Goal: Use online tool/utility: Use online tool/utility

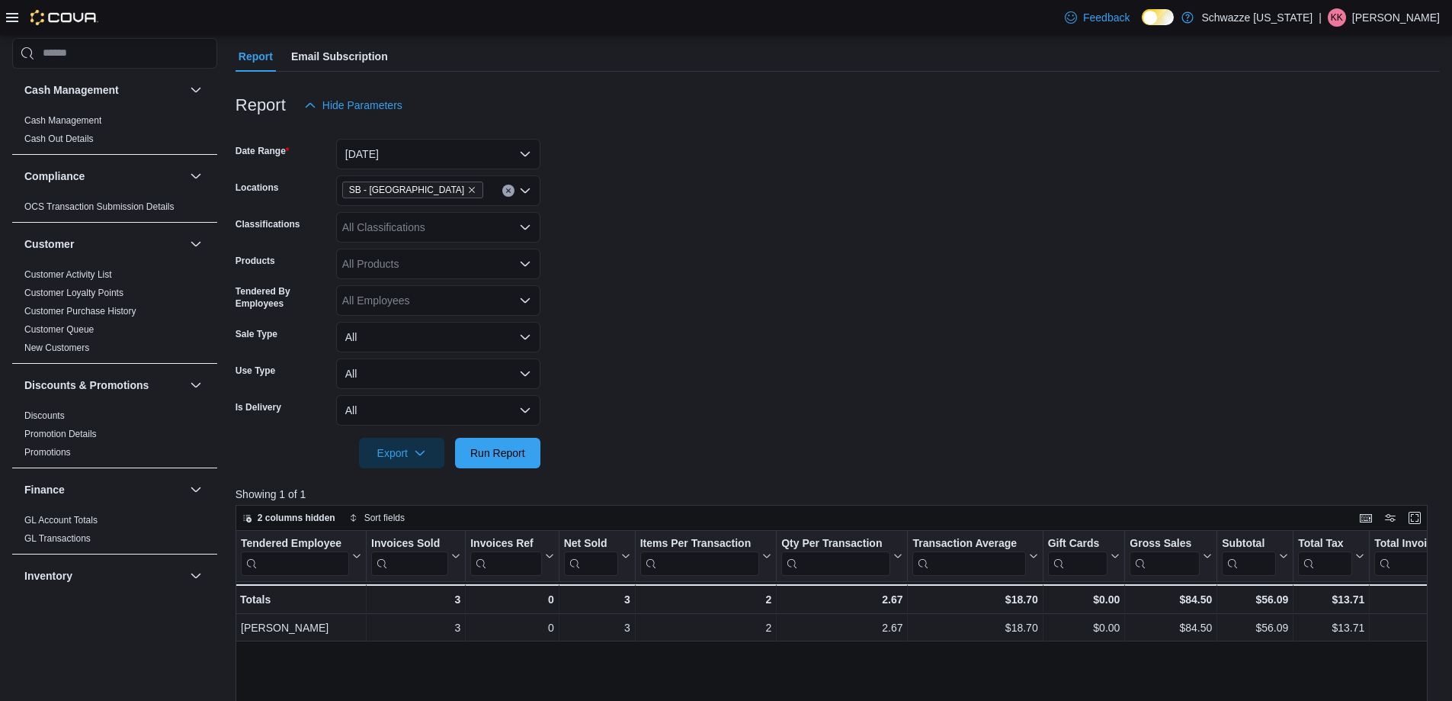
scroll to position [305, 0]
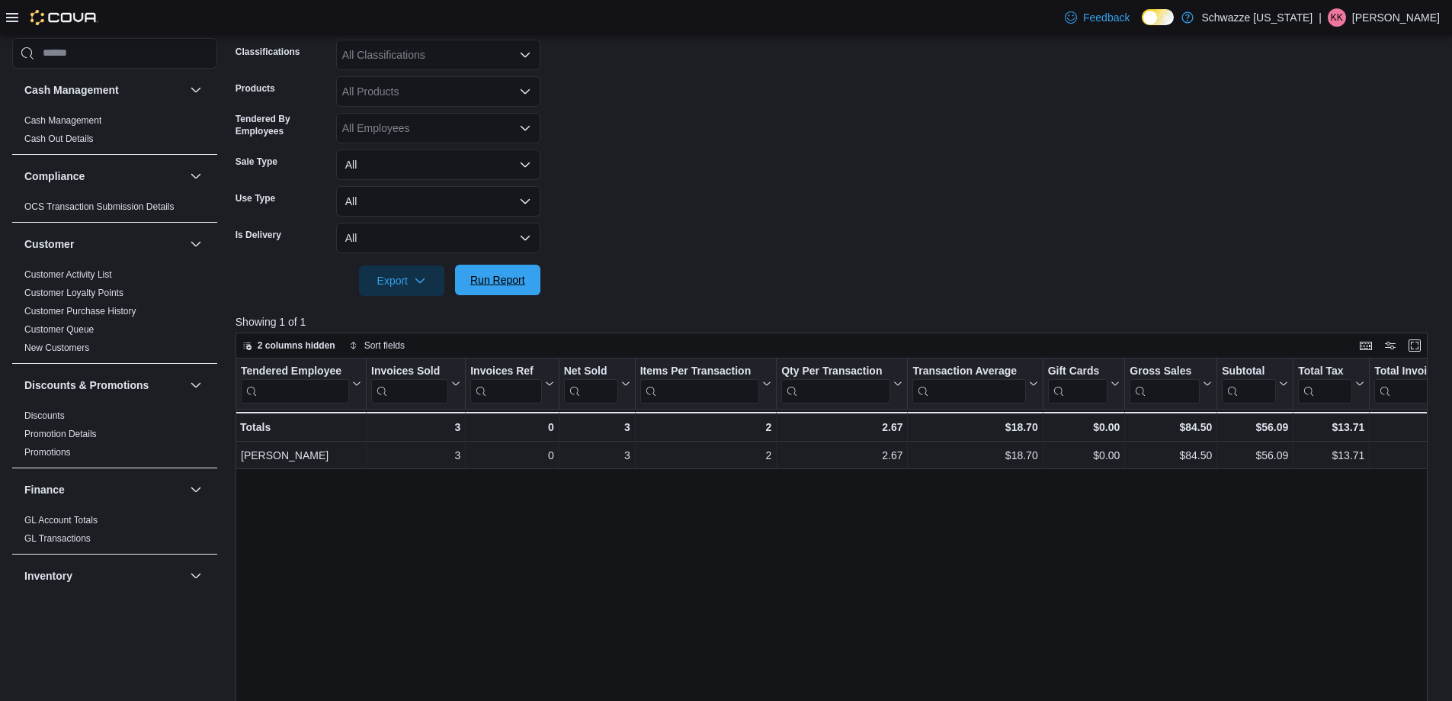
click at [485, 280] on span "Run Report" at bounding box center [497, 279] width 55 height 15
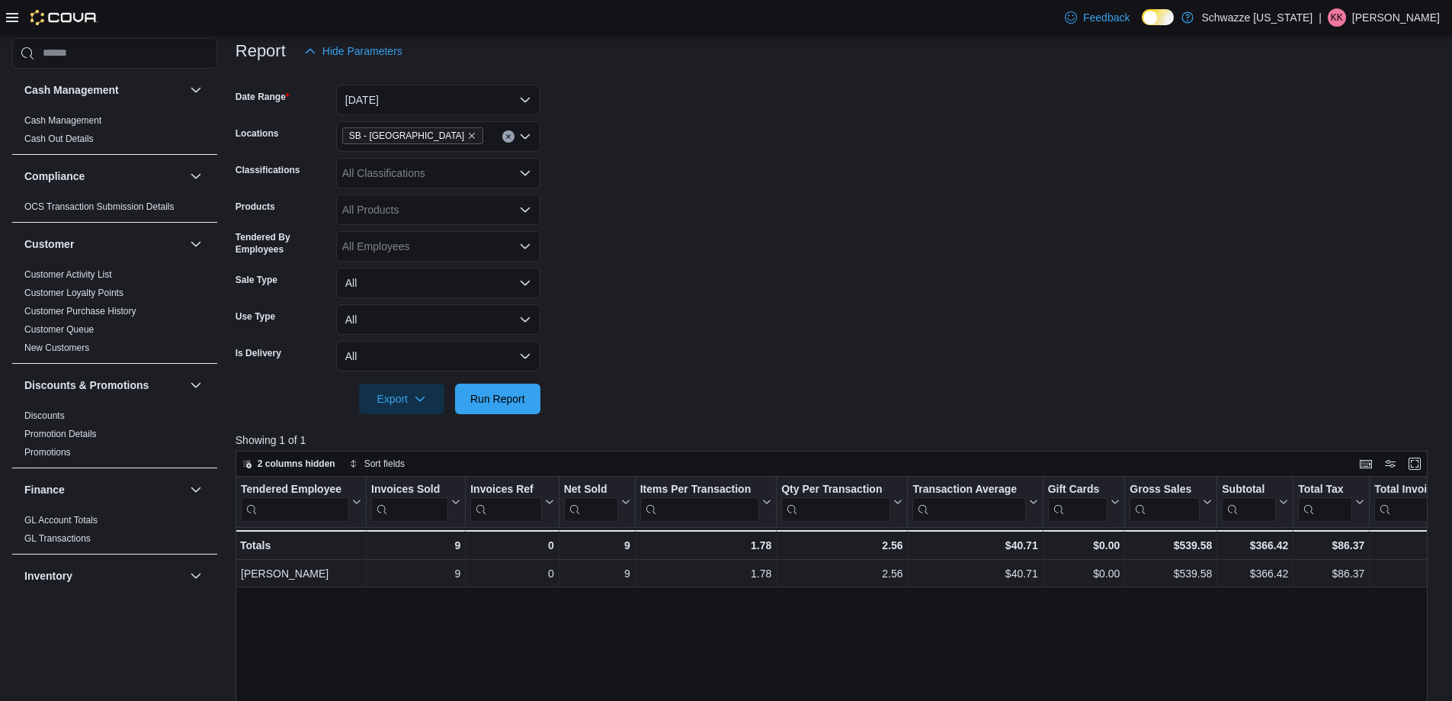
scroll to position [229, 0]
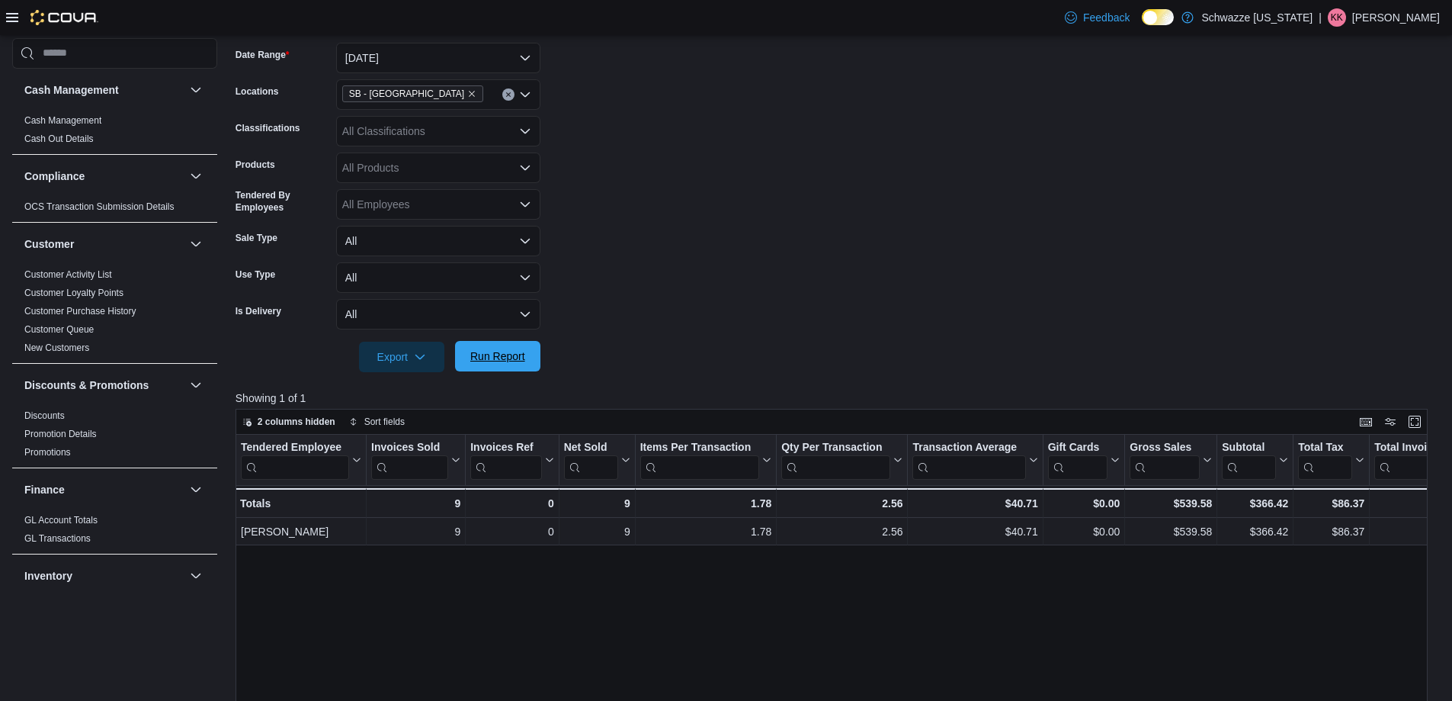
click at [500, 356] on span "Run Report" at bounding box center [497, 355] width 55 height 15
click at [501, 54] on button "[DATE]" at bounding box center [438, 58] width 204 height 30
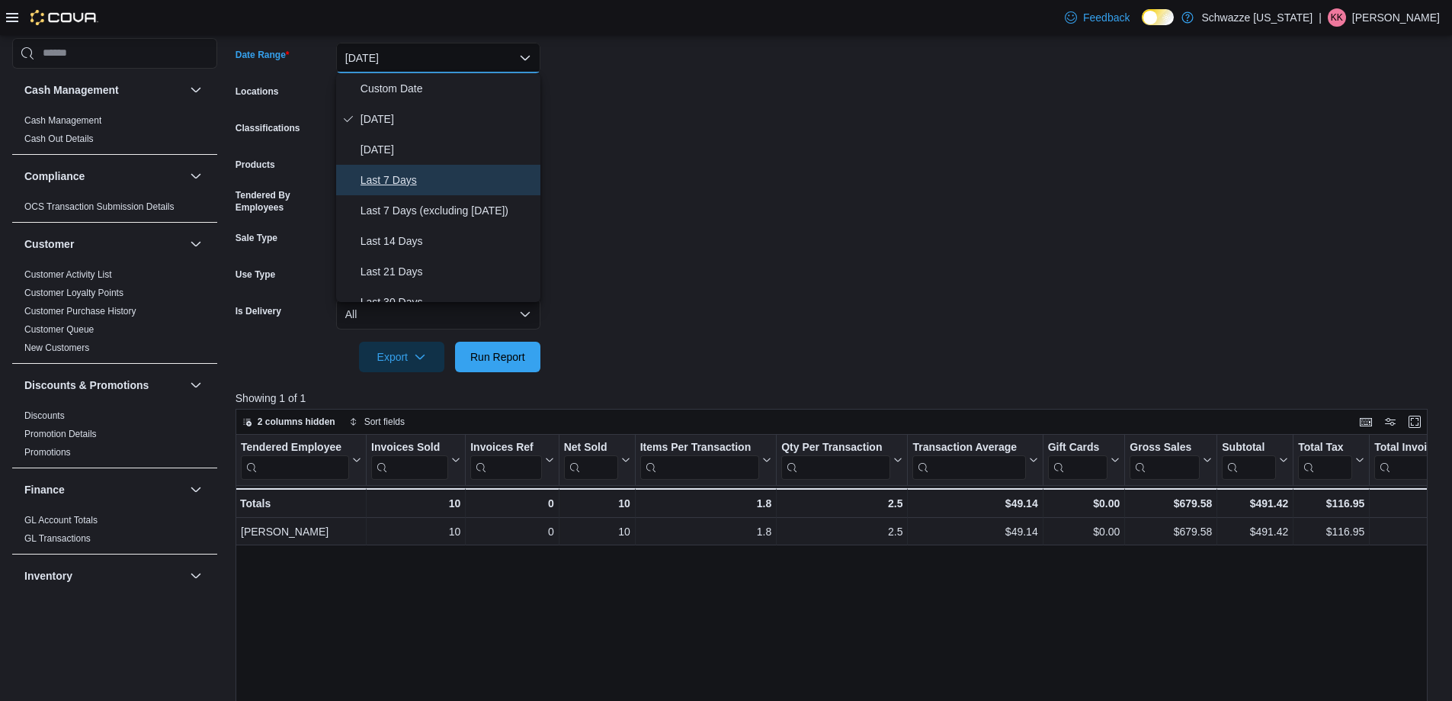
click at [481, 193] on button "Last 7 Days" at bounding box center [438, 180] width 204 height 30
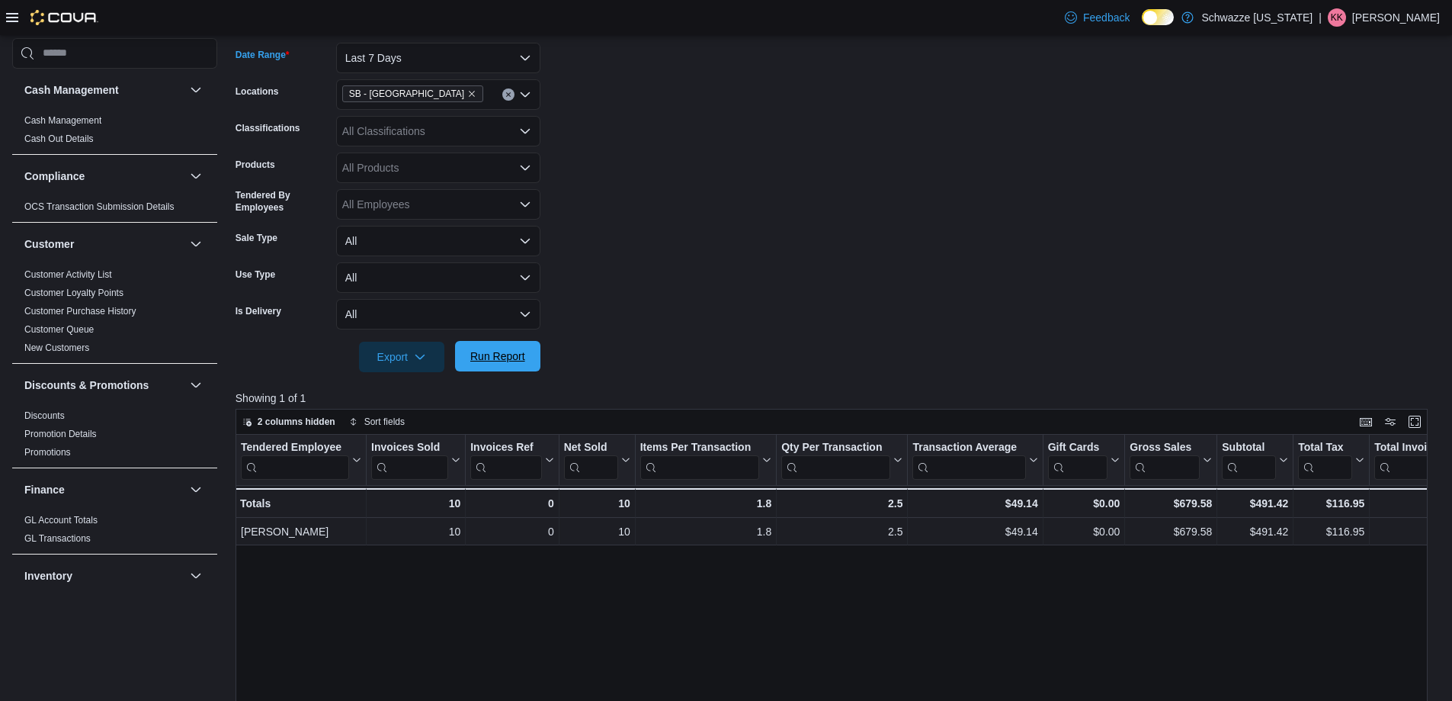
click at [491, 349] on span "Run Report" at bounding box center [497, 355] width 55 height 15
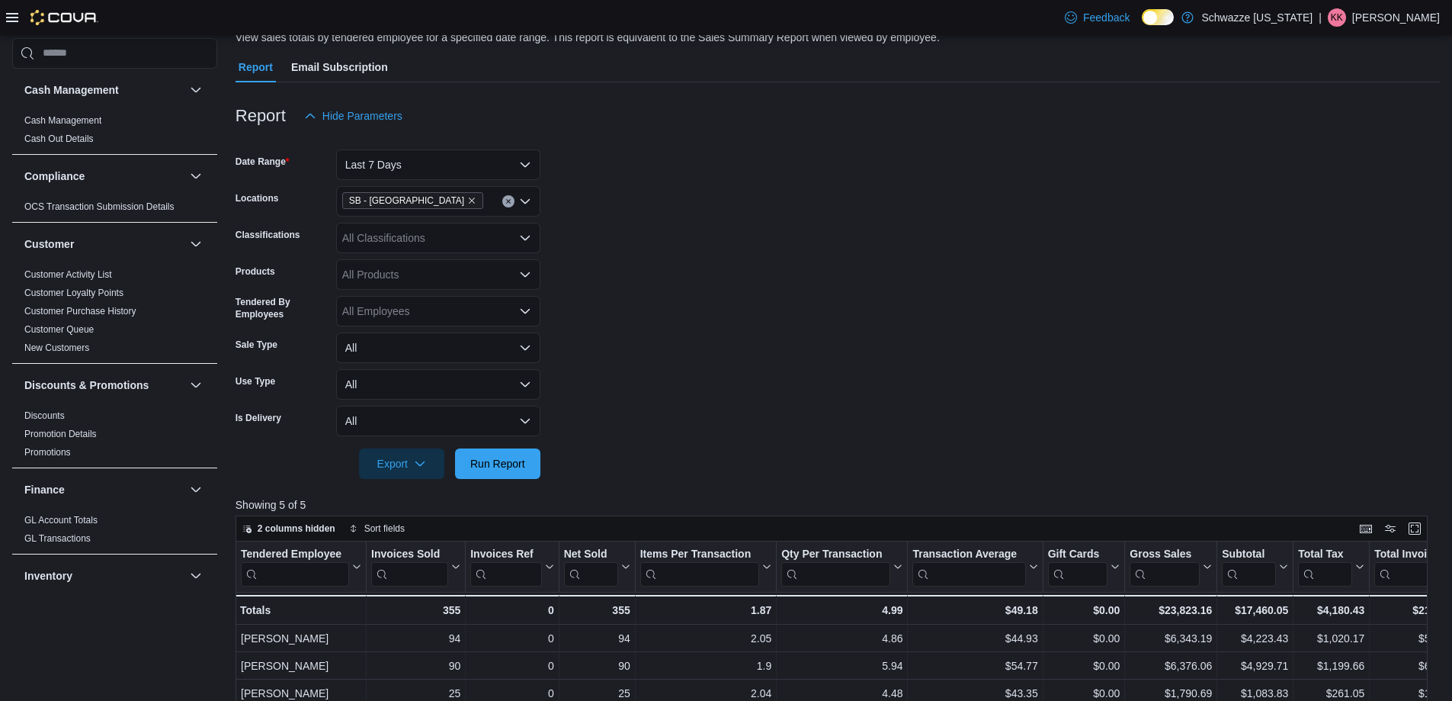
scroll to position [152, 0]
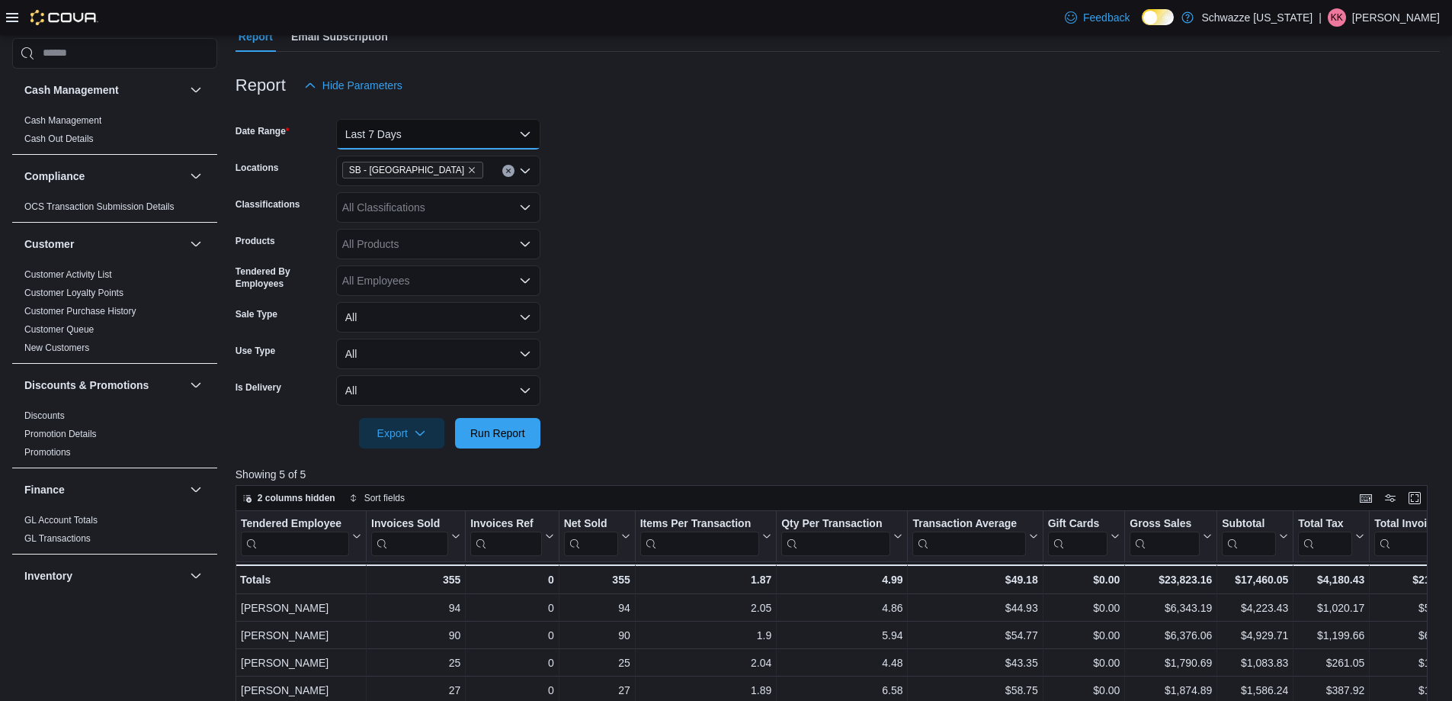
click at [447, 135] on button "Last 7 Days" at bounding box center [438, 134] width 204 height 30
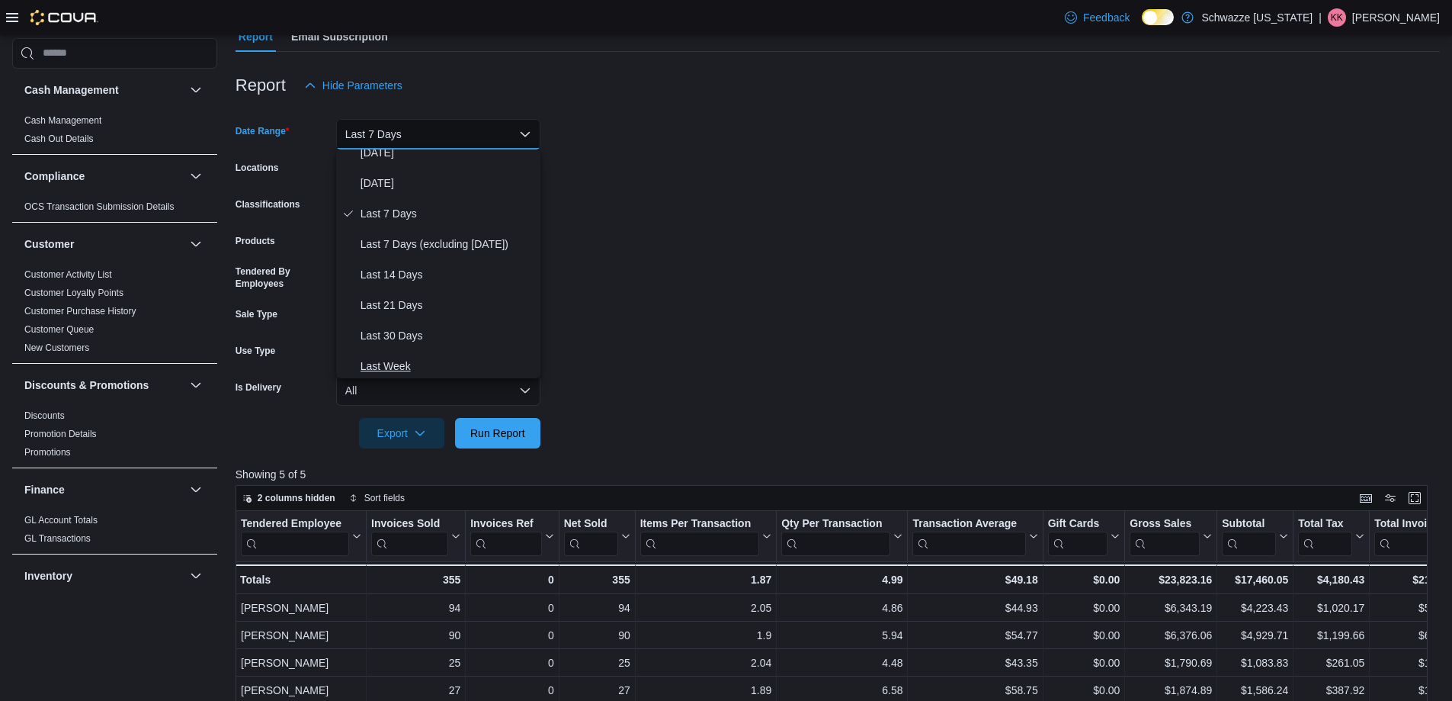
scroll to position [76, 0]
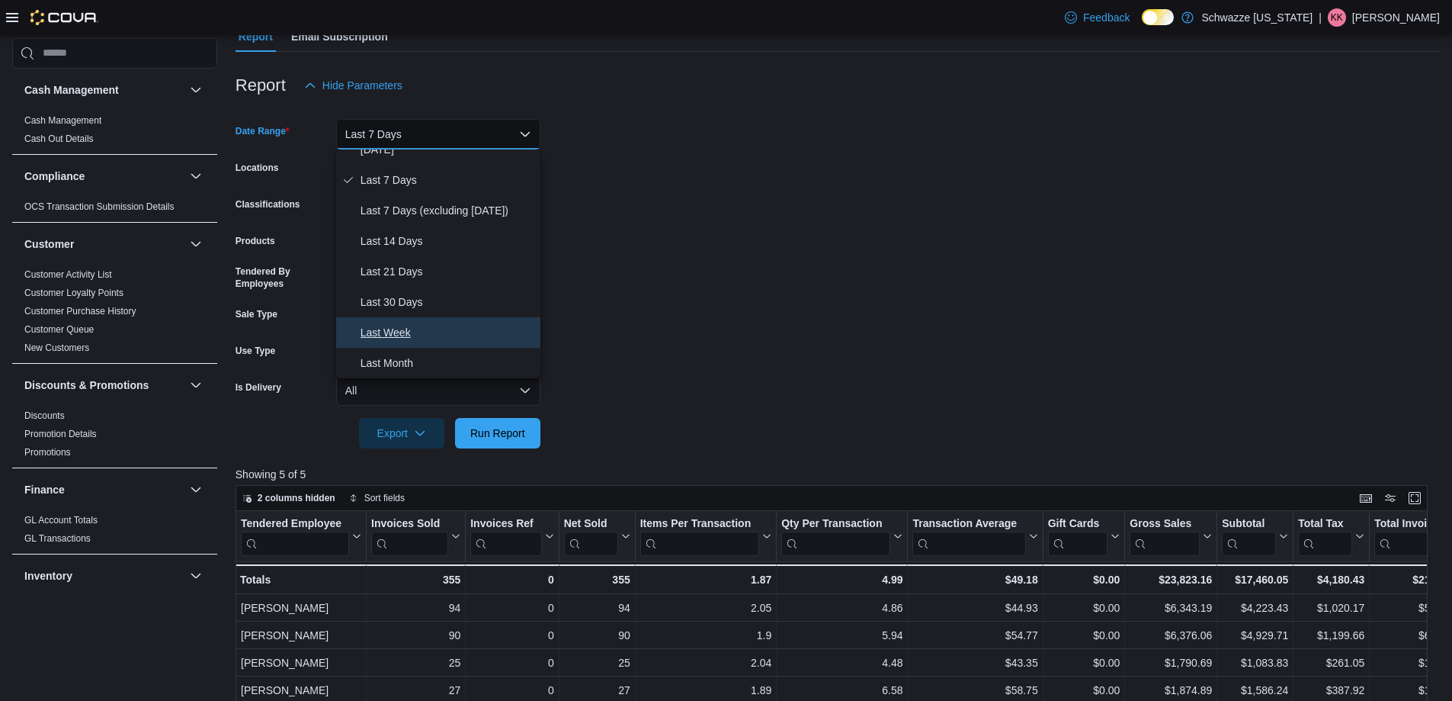
click at [380, 335] on span "Last Week" at bounding box center [448, 332] width 174 height 18
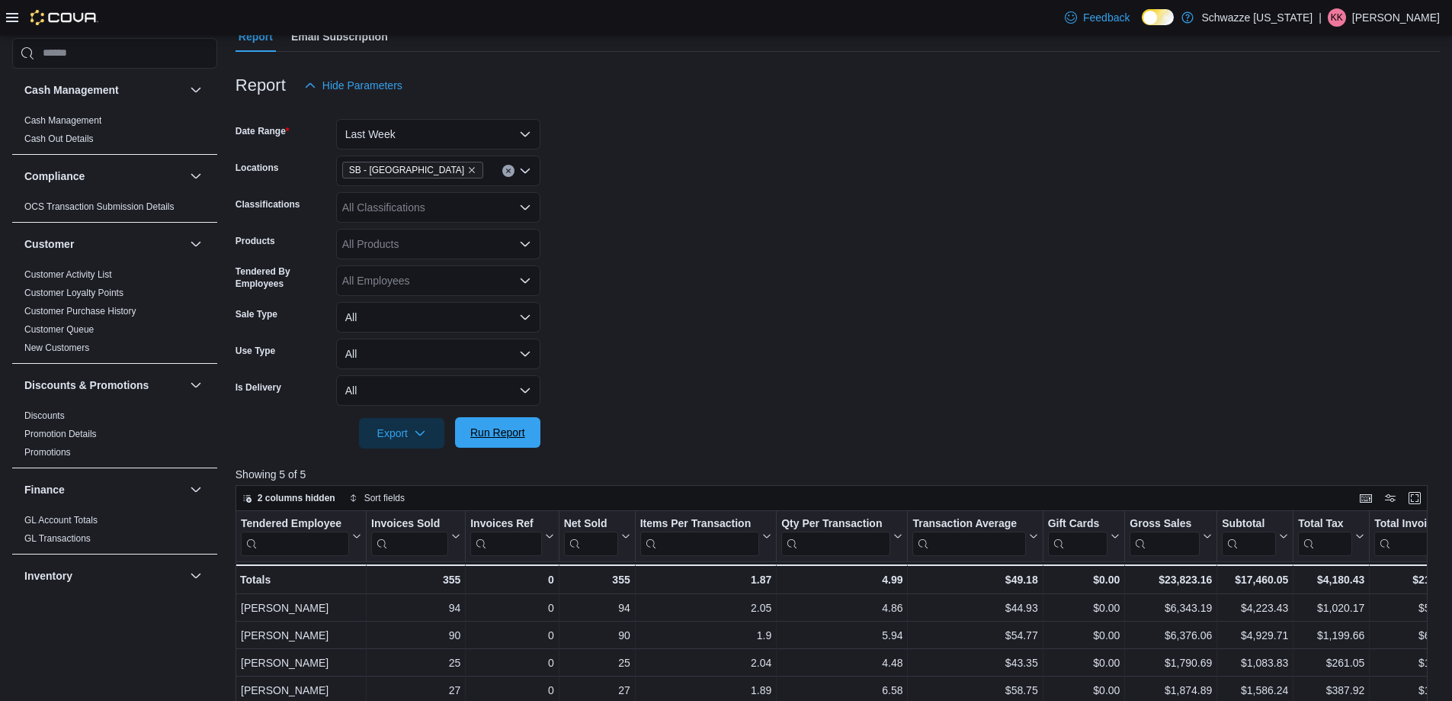
click at [530, 439] on span "Run Report" at bounding box center [497, 432] width 67 height 30
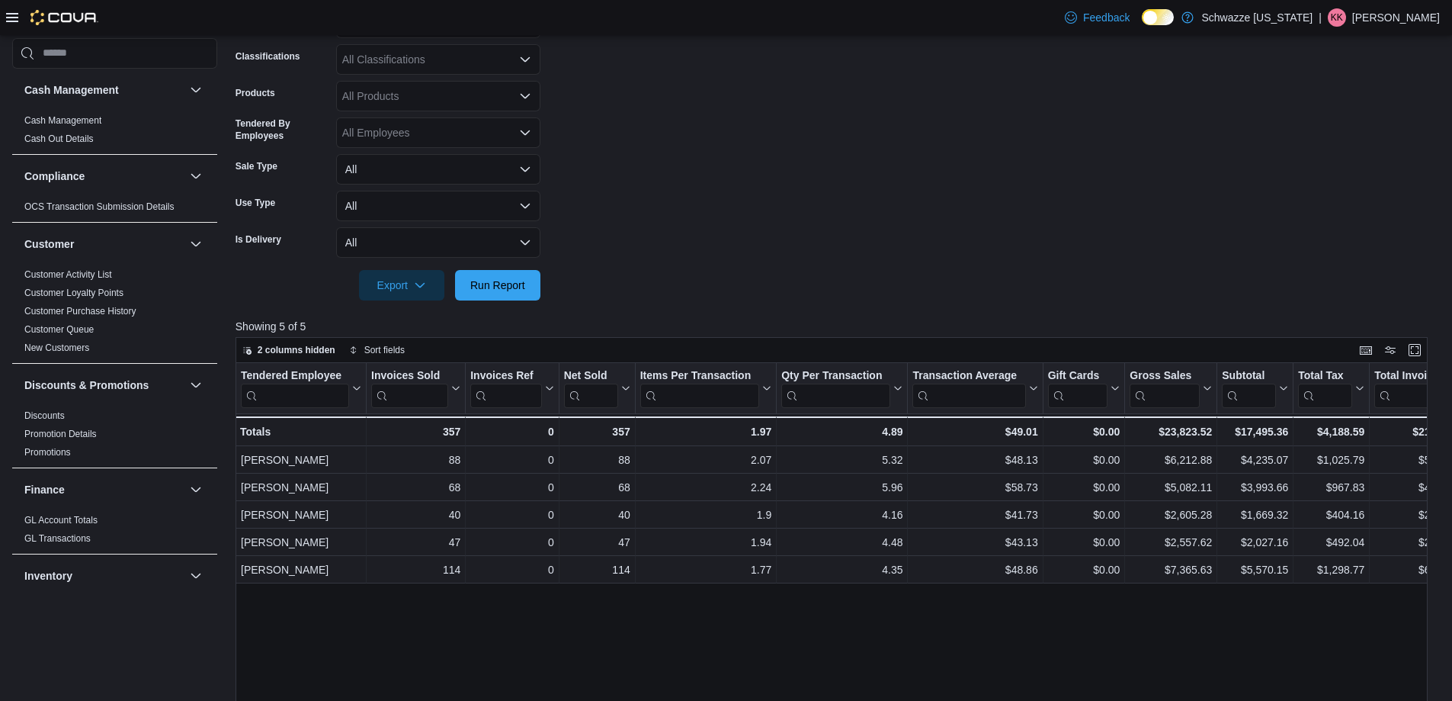
scroll to position [152, 0]
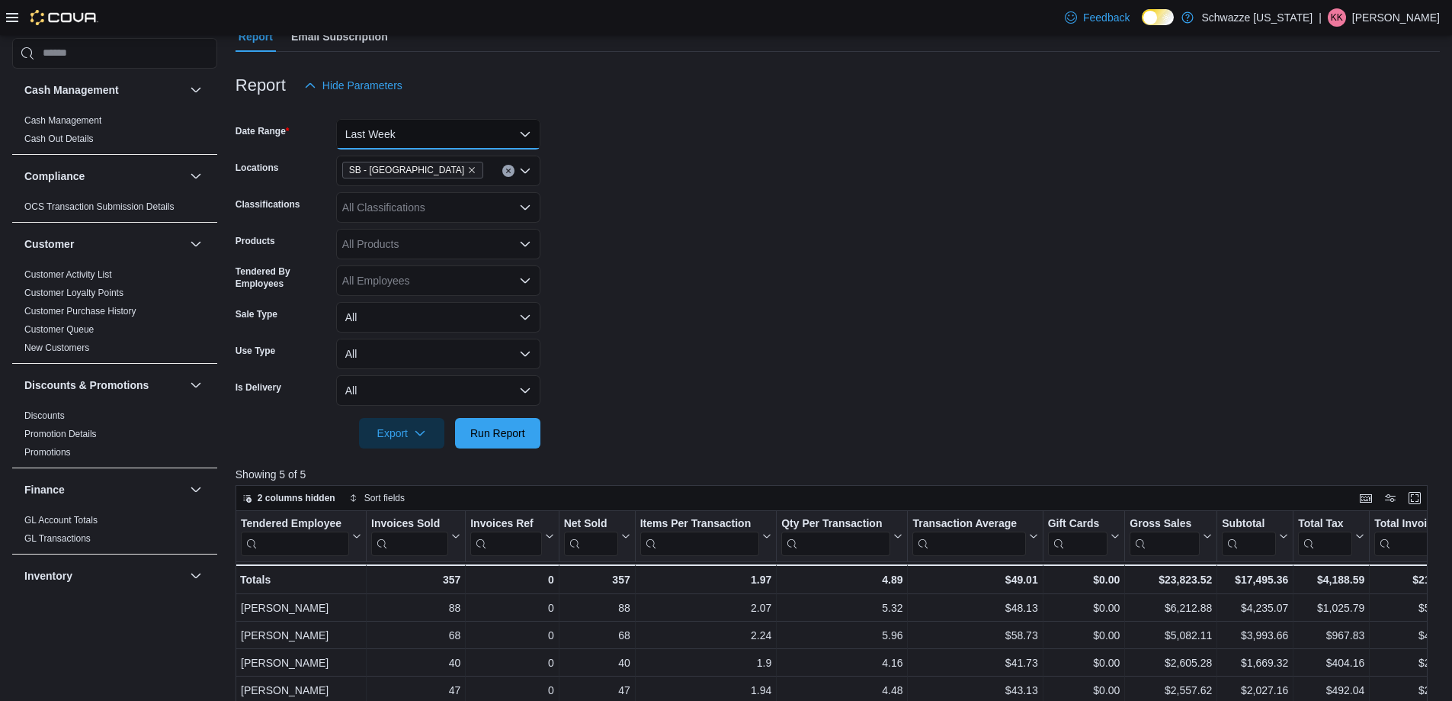
click at [449, 135] on button "Last Week" at bounding box center [438, 134] width 204 height 30
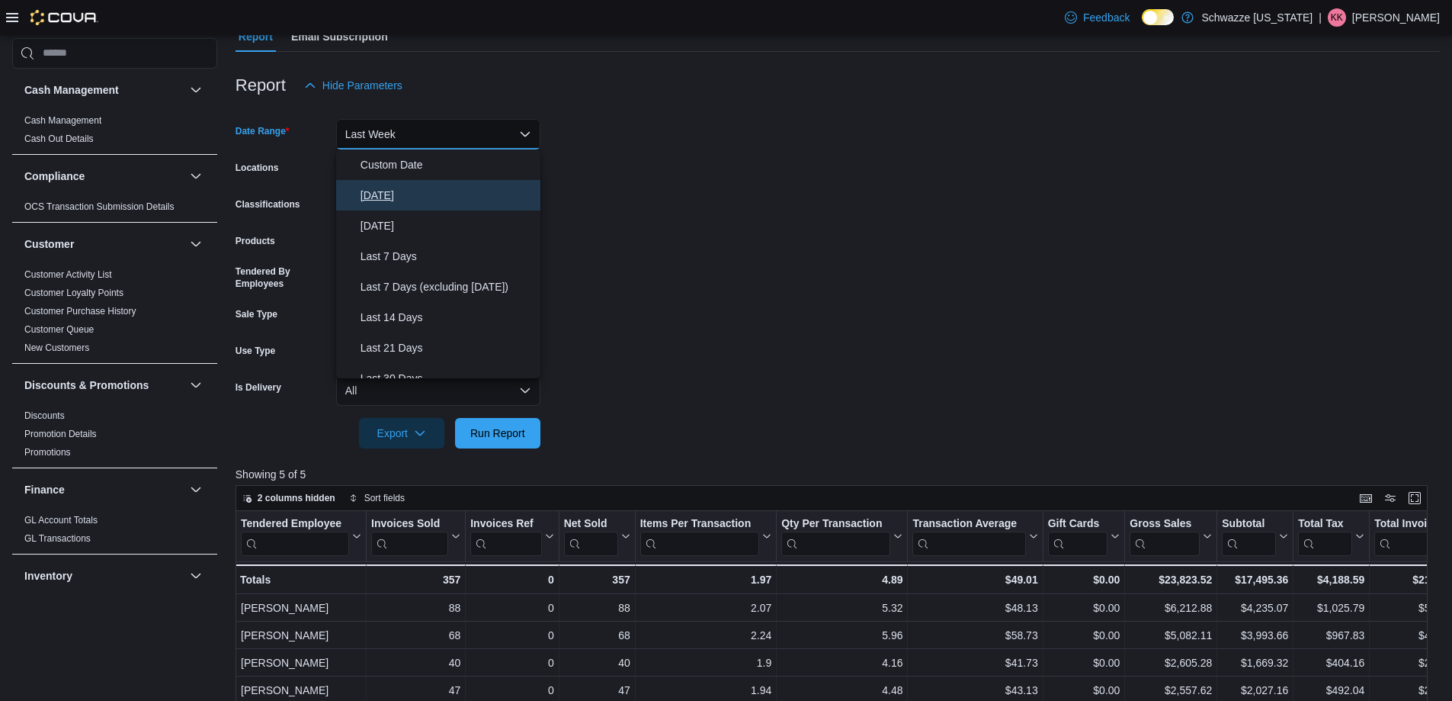
click at [438, 193] on span "[DATE]" at bounding box center [448, 195] width 174 height 18
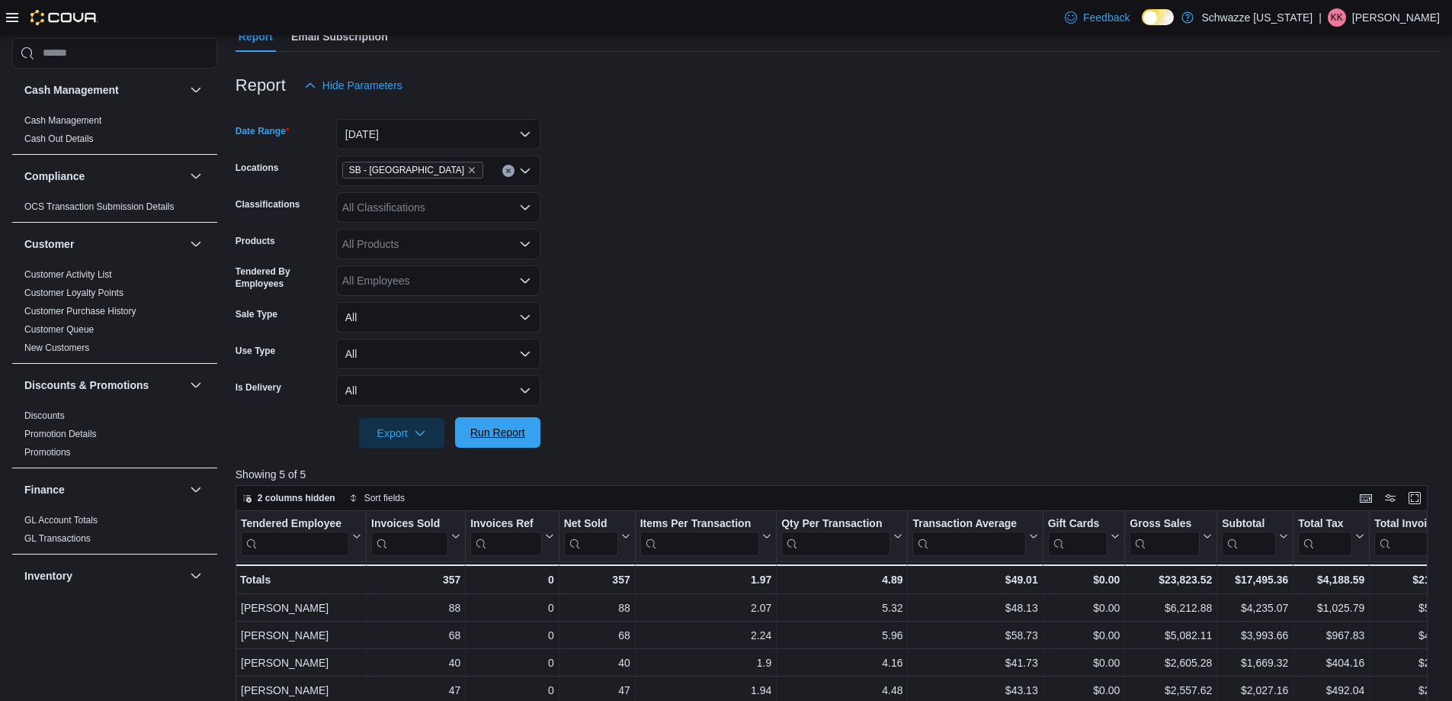
click at [508, 432] on span "Run Report" at bounding box center [497, 432] width 55 height 15
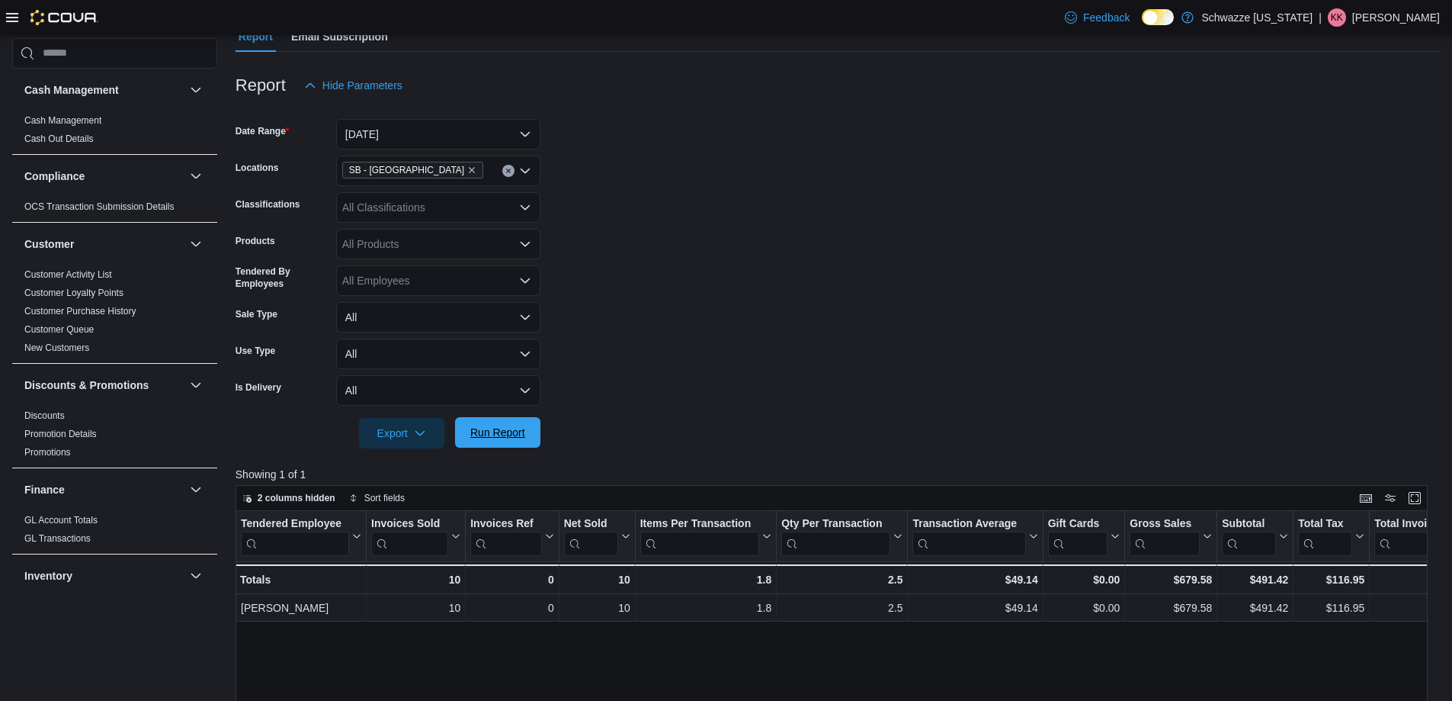
click at [511, 433] on span "Run Report" at bounding box center [497, 432] width 55 height 15
